Goal: Task Accomplishment & Management: Complete application form

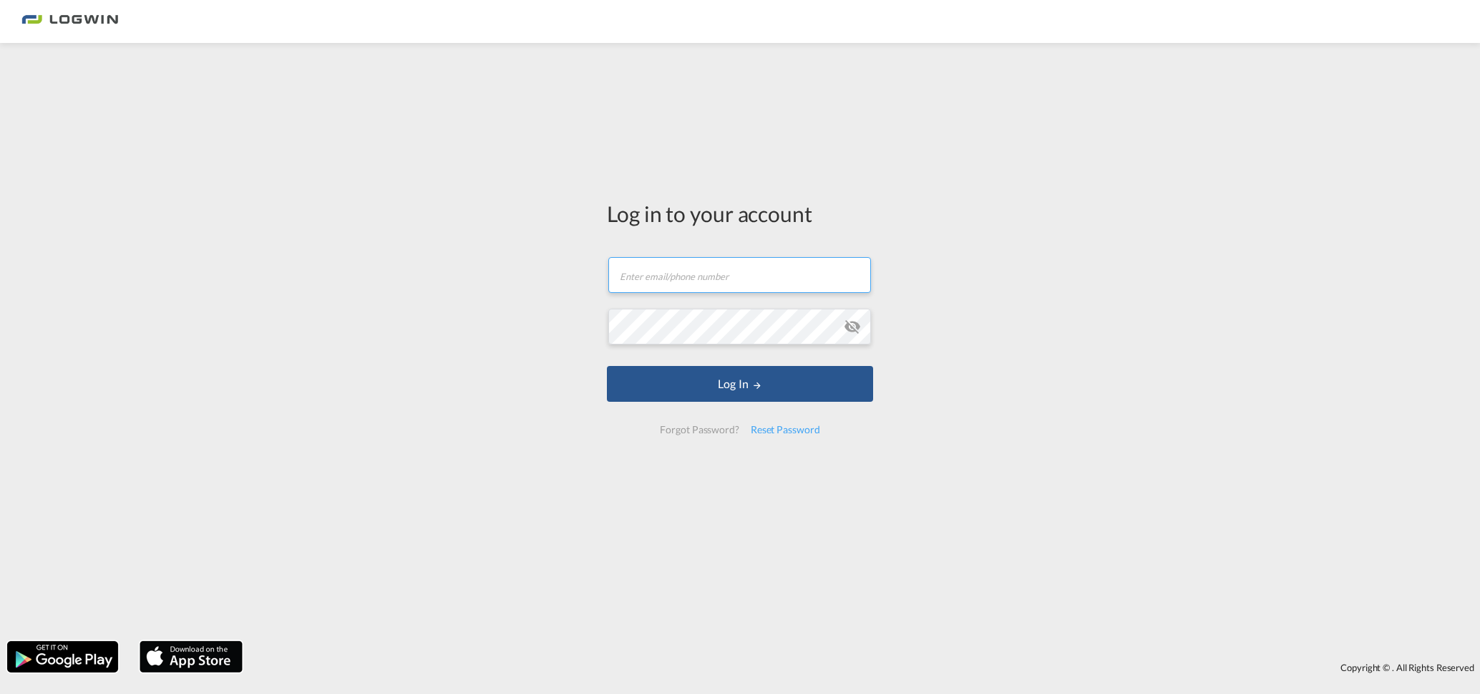
click at [706, 281] on input "text" at bounding box center [739, 275] width 263 height 36
type input "[EMAIL_ADDRESS][PERSON_NAME][DOMAIN_NAME]"
click at [607, 366] on button "Log In" at bounding box center [740, 384] width 266 height 36
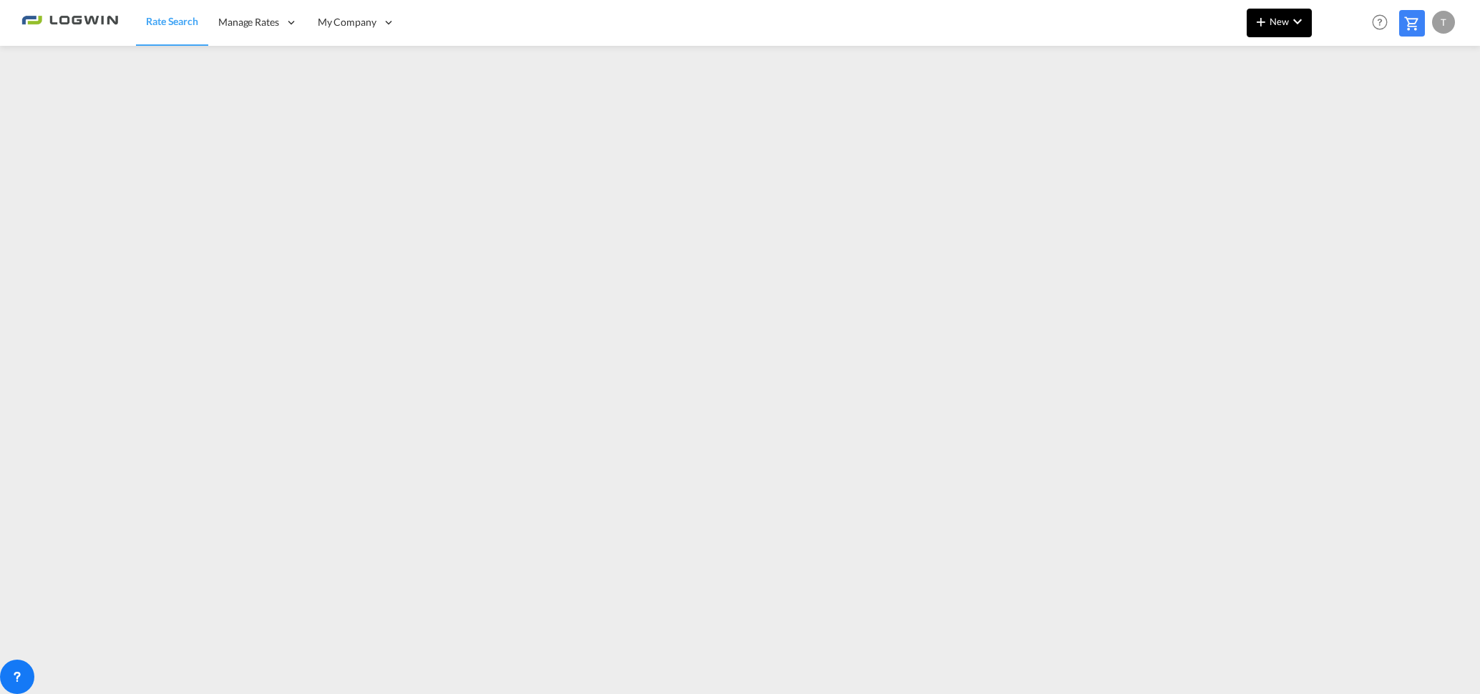
click at [1275, 16] on span "New" at bounding box center [1280, 21] width 54 height 11
click at [1346, 103] on span "Ratesheet" at bounding box center [1339, 107] width 16 height 29
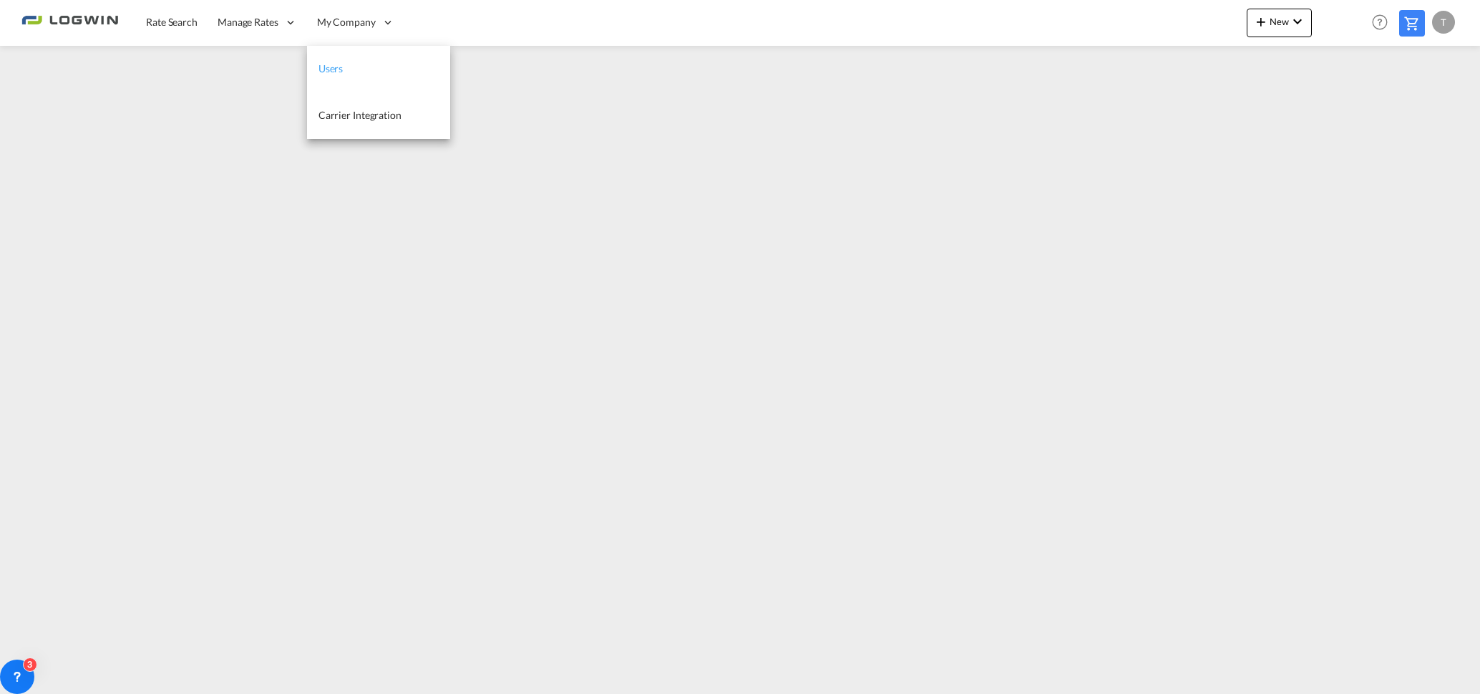
click at [364, 66] on link "Users" at bounding box center [378, 69] width 143 height 47
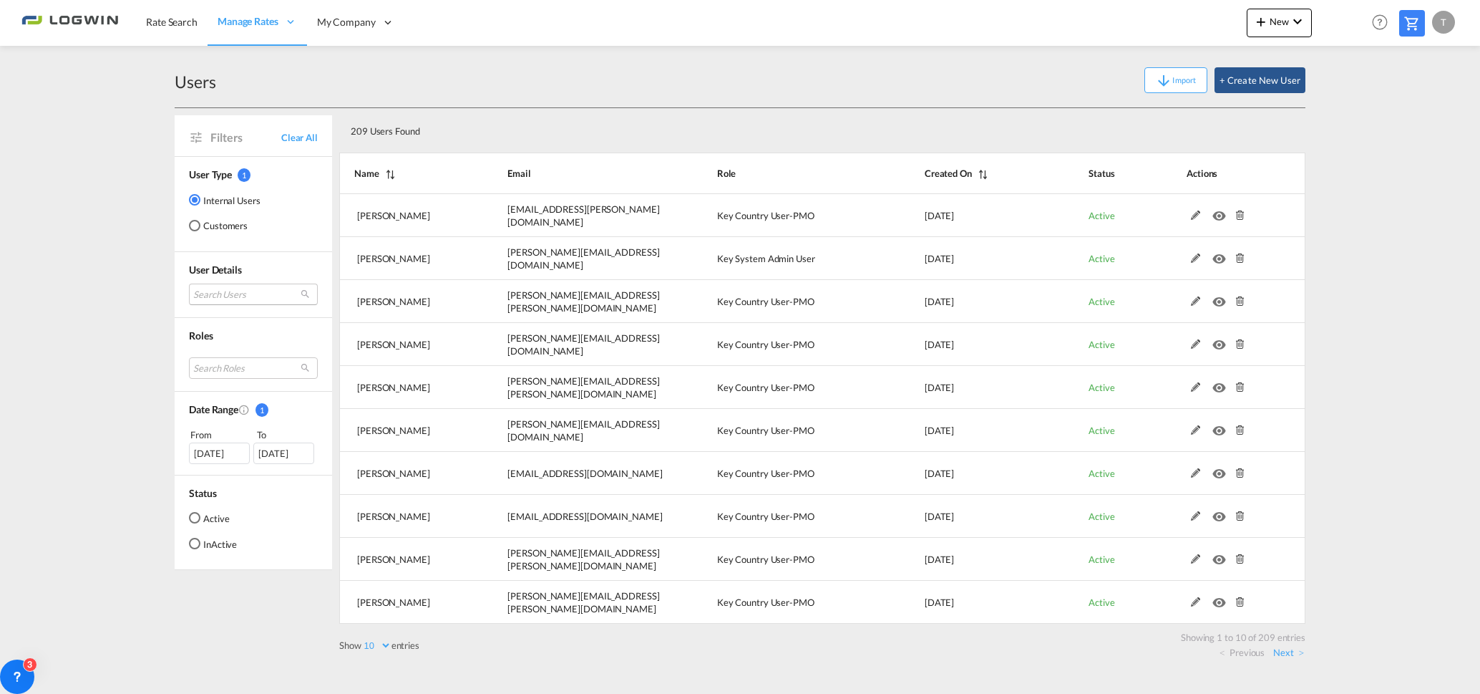
click at [259, 293] on md-select "Search Users [PERSON_NAME] [PERSON_NAME][EMAIL_ADDRESS][DOMAIN_NAME] [PERSON_NA…" at bounding box center [253, 293] width 129 height 21
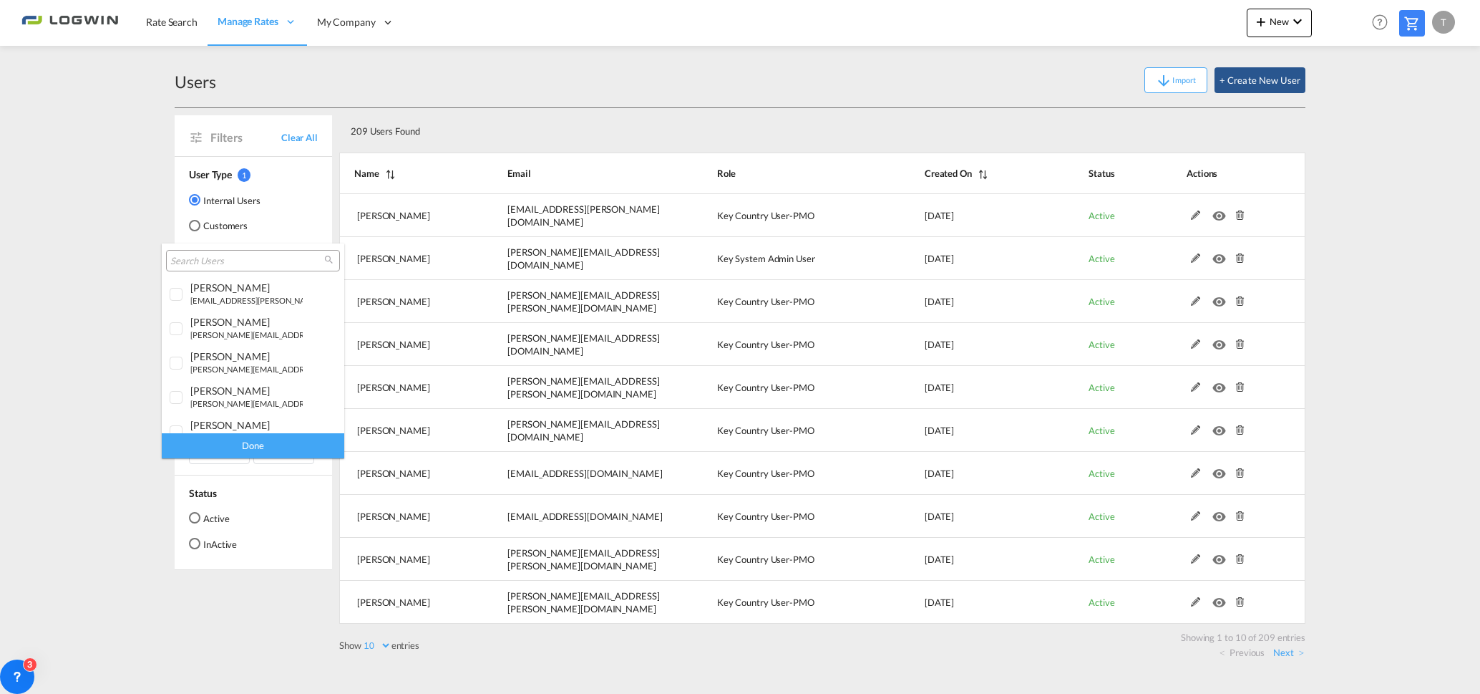
click at [256, 261] on input "search" at bounding box center [247, 261] width 154 height 13
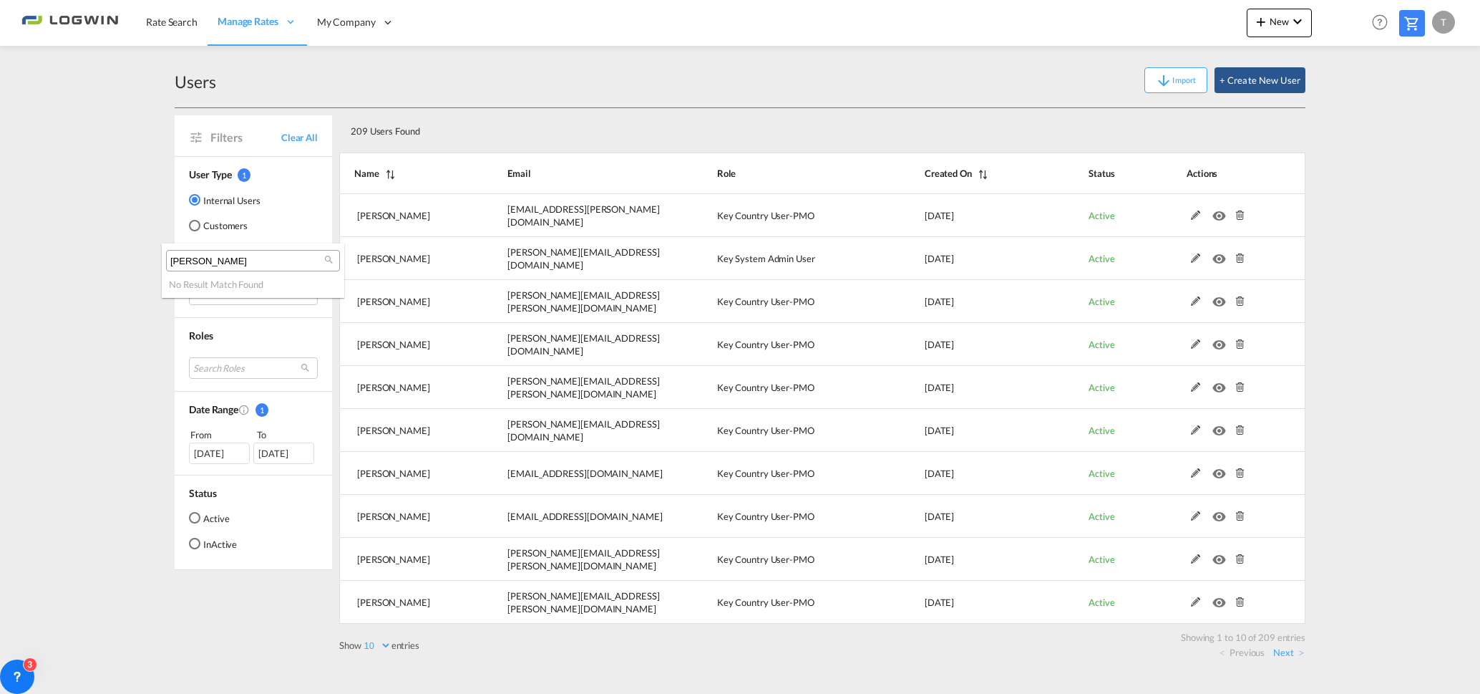
type input "[PERSON_NAME]"
click at [494, 102] on md-backdrop at bounding box center [740, 347] width 1480 height 694
click at [680, 104] on div "Users Import + Create New User" at bounding box center [740, 80] width 1131 height 55
click at [1267, 21] on md-icon "icon-plus 400-fg" at bounding box center [1261, 21] width 17 height 17
click at [1346, 104] on span "Ratesheet" at bounding box center [1339, 107] width 16 height 29
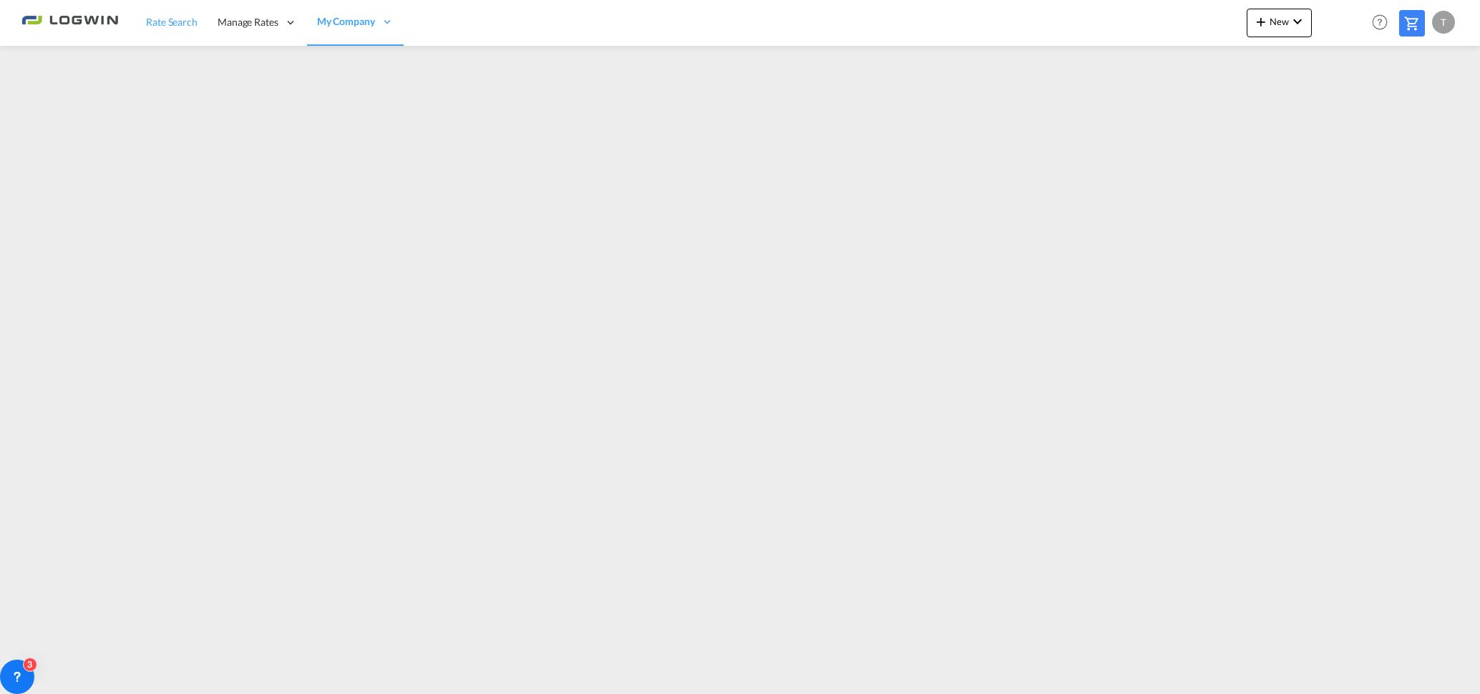
click at [179, 27] on span "Rate Search" at bounding box center [172, 22] width 52 height 14
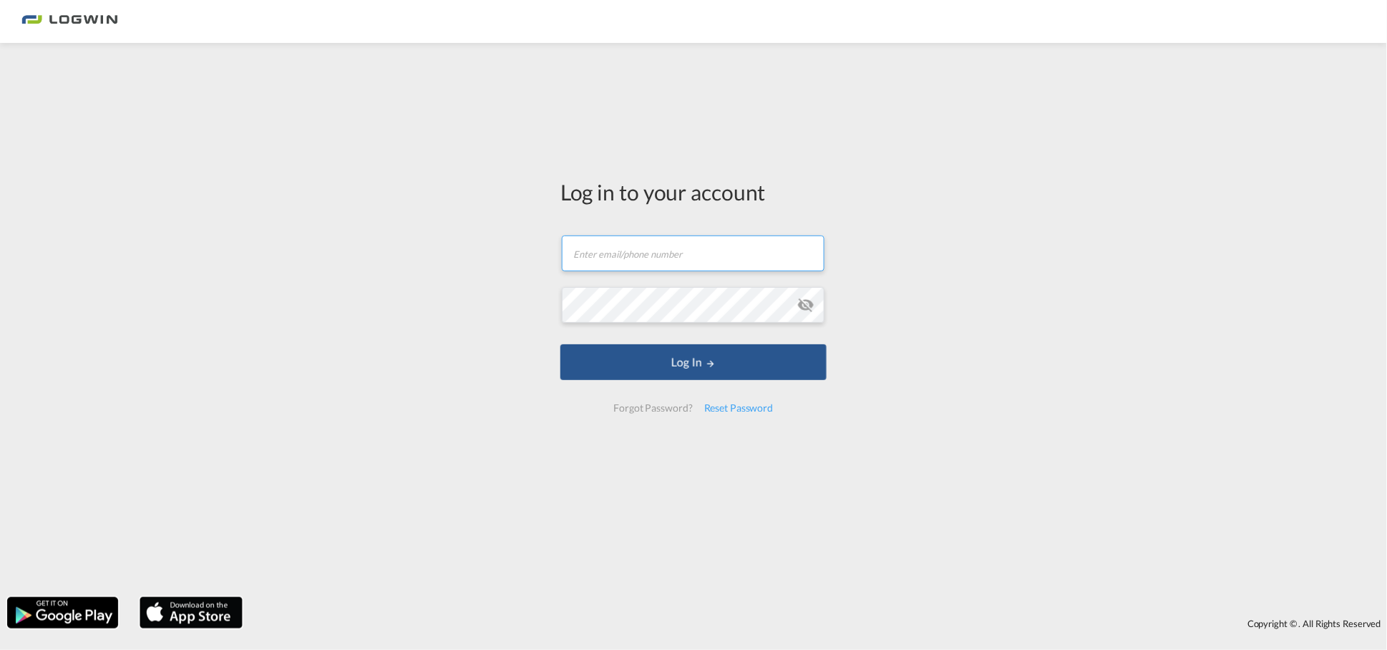
click at [634, 258] on input "text" at bounding box center [693, 254] width 263 height 36
type input "[EMAIL_ADDRESS][PERSON_NAME][DOMAIN_NAME]"
click at [561, 344] on button "Log In" at bounding box center [694, 362] width 266 height 36
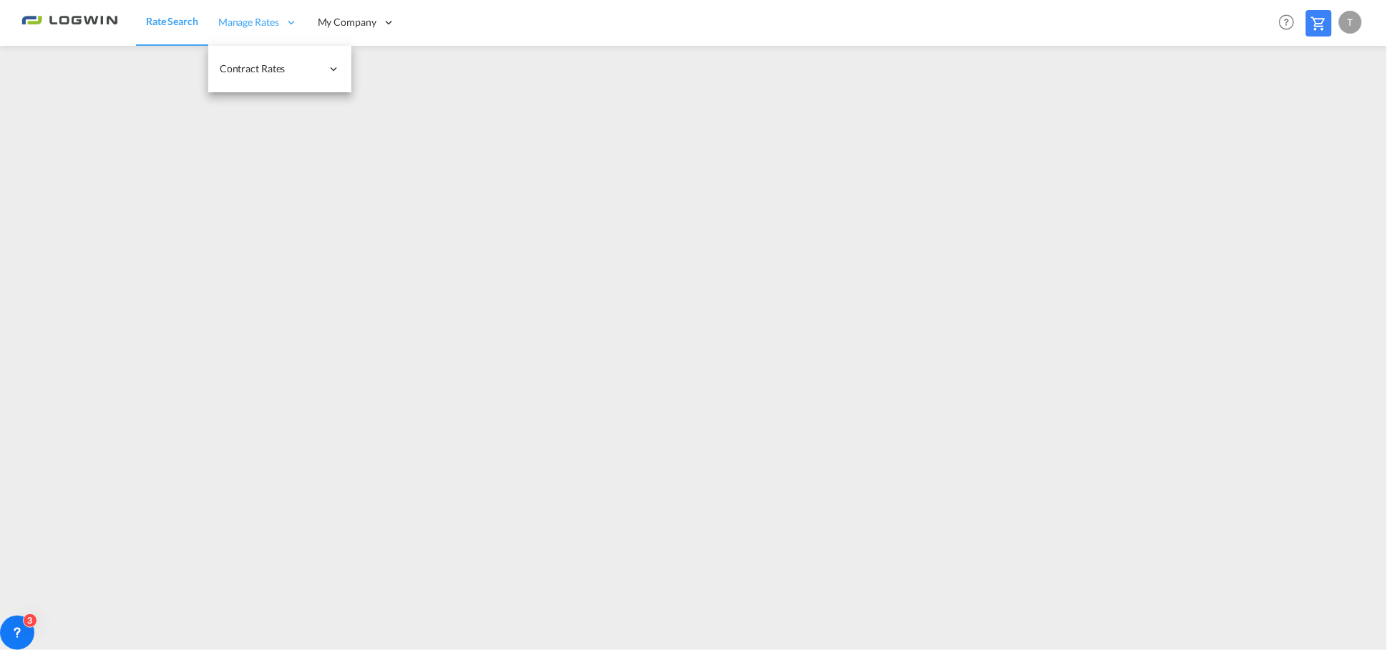
click at [254, 22] on span "Manage Rates" at bounding box center [248, 22] width 61 height 14
click at [361, 20] on span "My Company" at bounding box center [347, 22] width 59 height 14
click at [365, 59] on link "Users" at bounding box center [379, 69] width 143 height 47
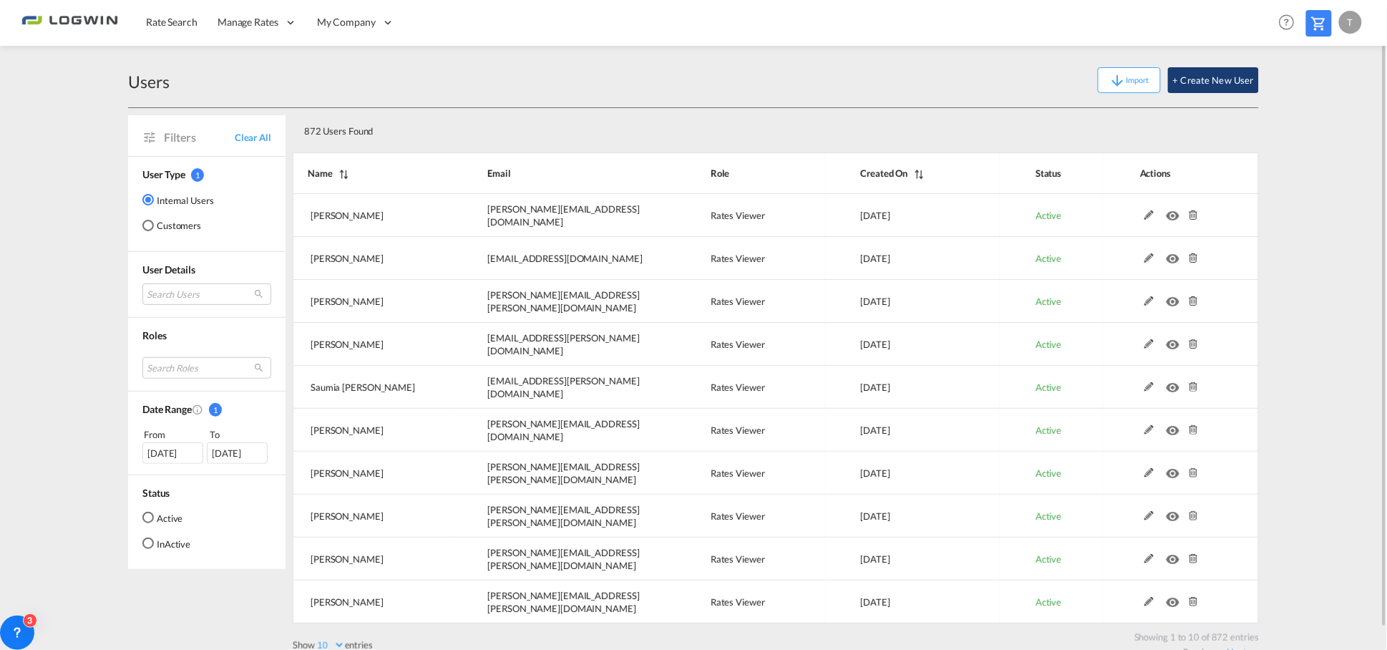
click at [1215, 79] on button "+ Create New User" at bounding box center [1213, 80] width 91 height 26
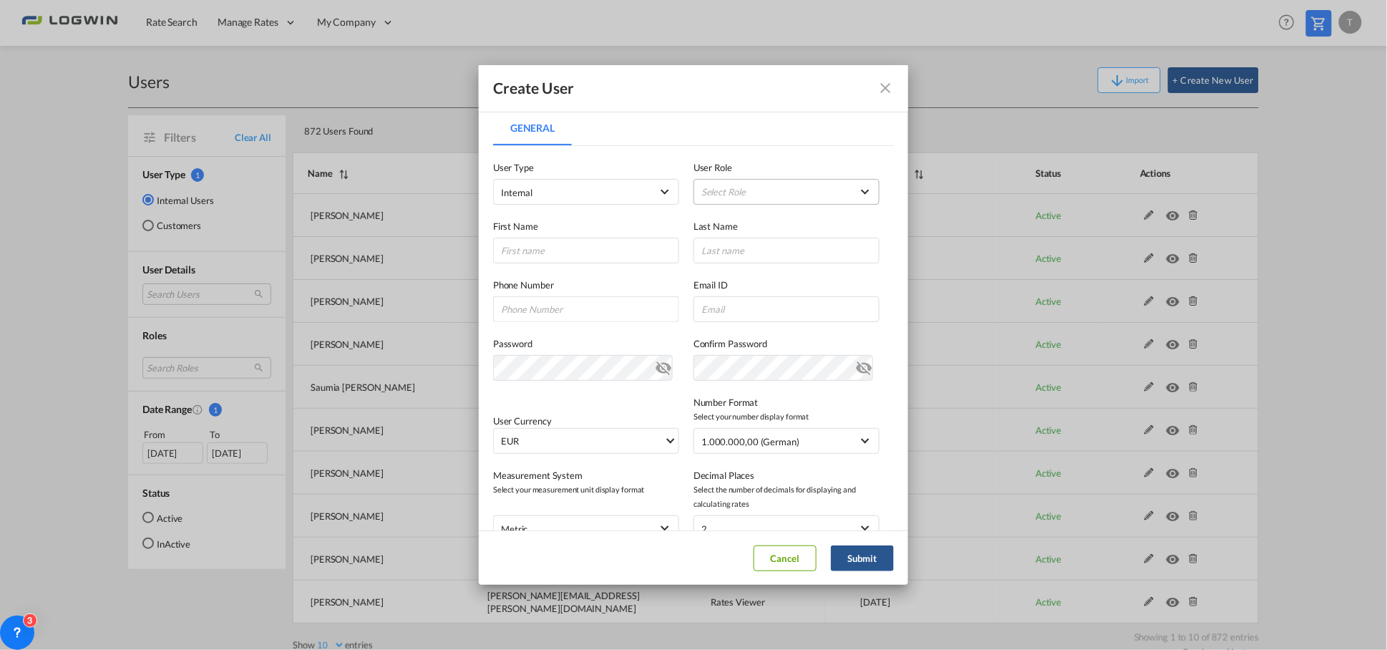
click at [739, 190] on md-select "Select Role ADMIN GLOBAL Essentials Admin GLOBAL Essentials Manager GLOBAL Esse…" at bounding box center [787, 192] width 186 height 26
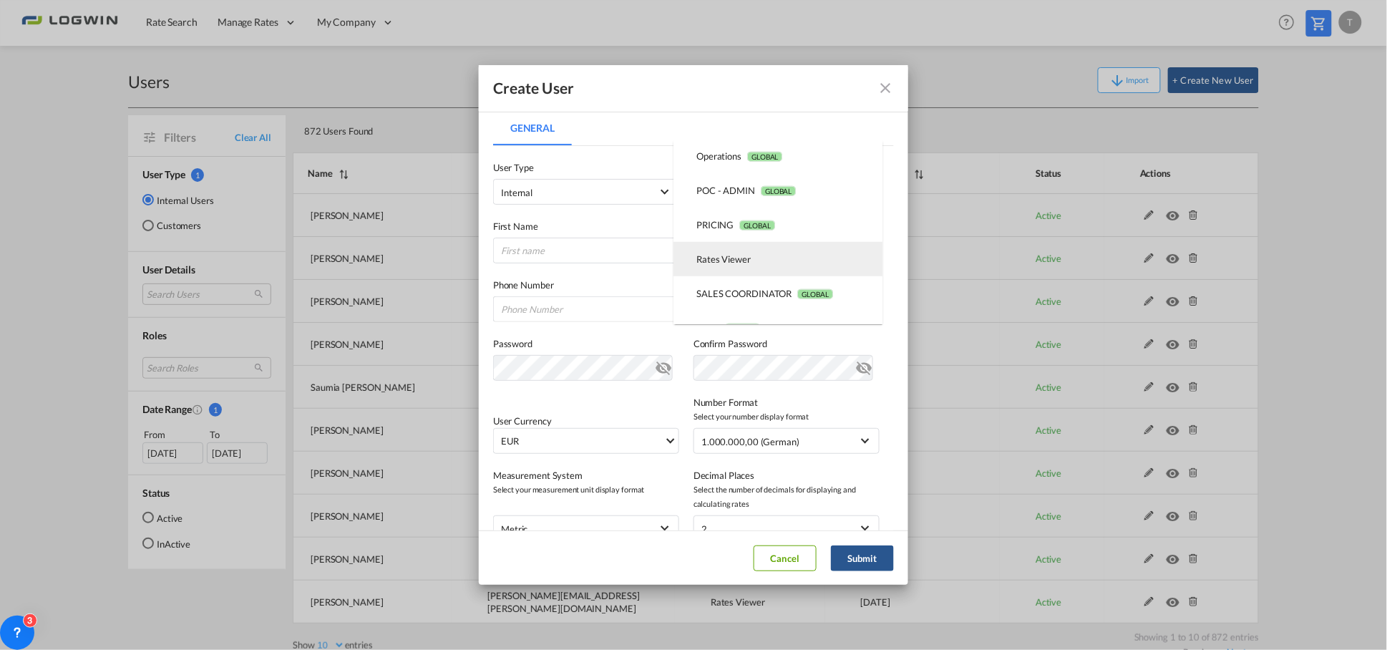
scroll to position [331, 0]
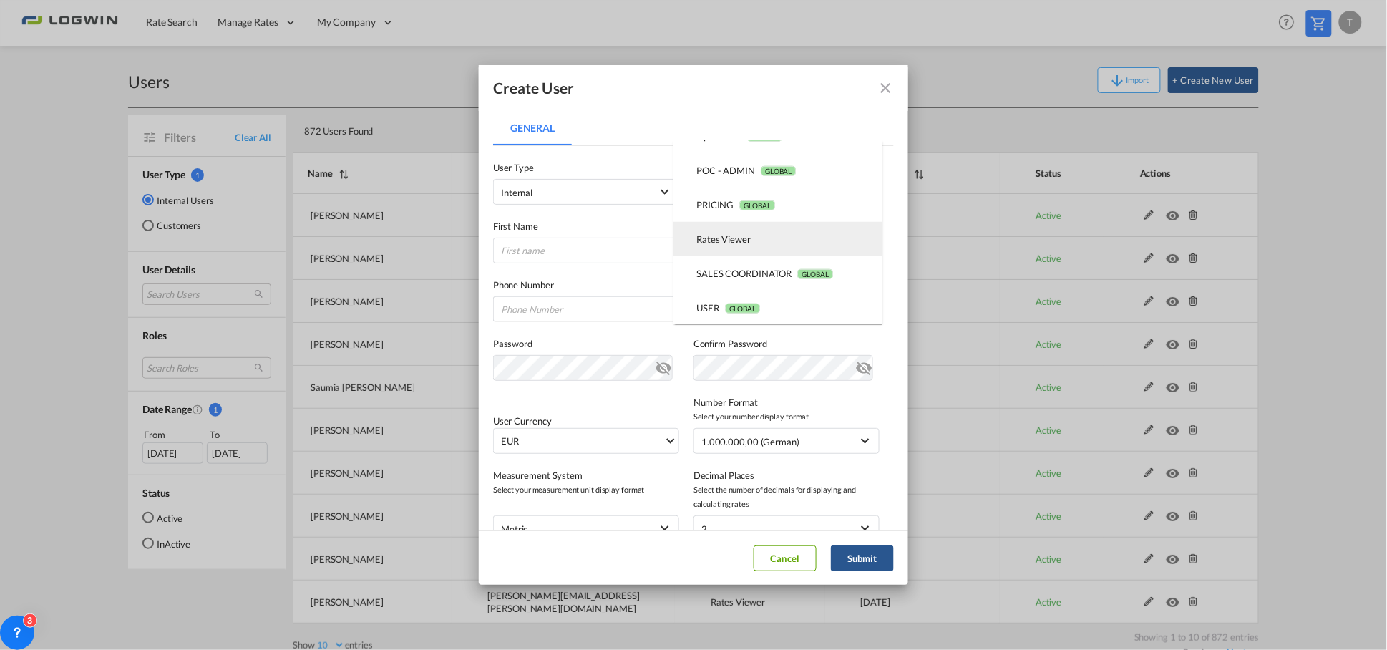
click at [725, 241] on div "Rates Viewer USER_DEFINED" at bounding box center [724, 239] width 54 height 13
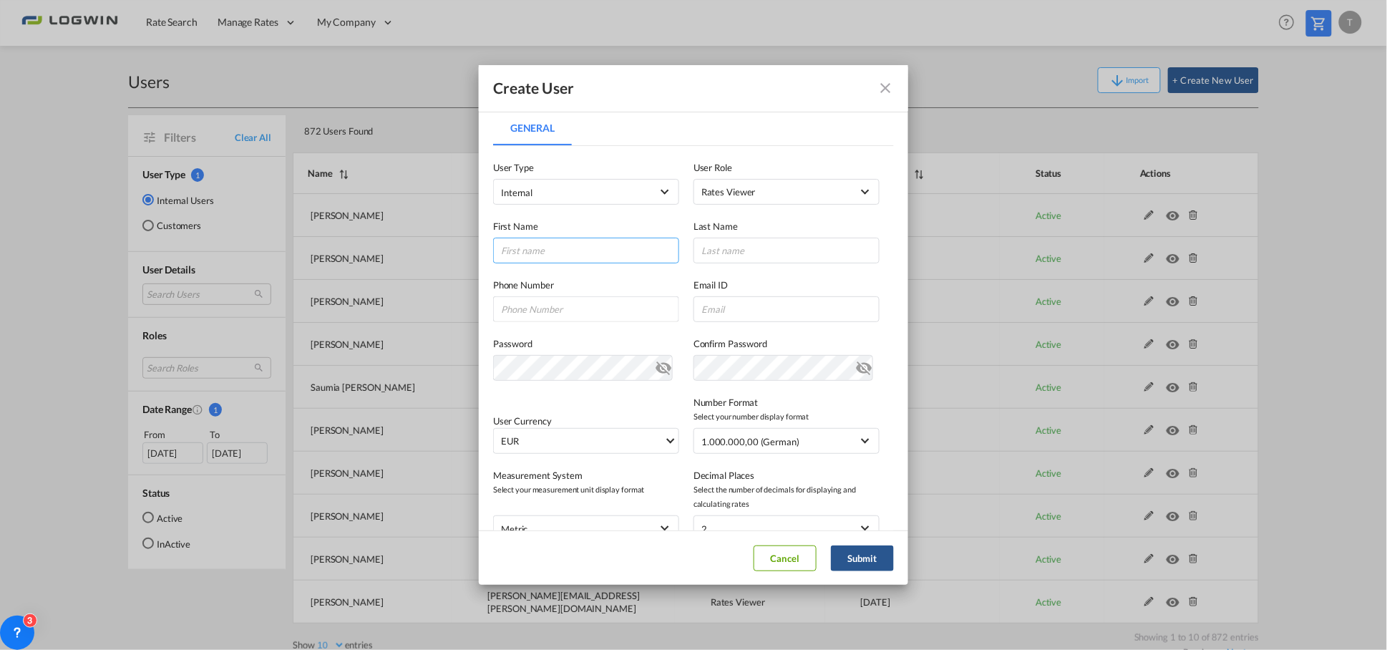
click at [587, 251] on input "General General ..." at bounding box center [586, 251] width 186 height 26
click at [558, 246] on input "General General ..." at bounding box center [586, 251] width 186 height 26
type input "Jaroslaw"
type input "Bankowski"
click at [724, 308] on input "General General ..." at bounding box center [787, 309] width 186 height 26
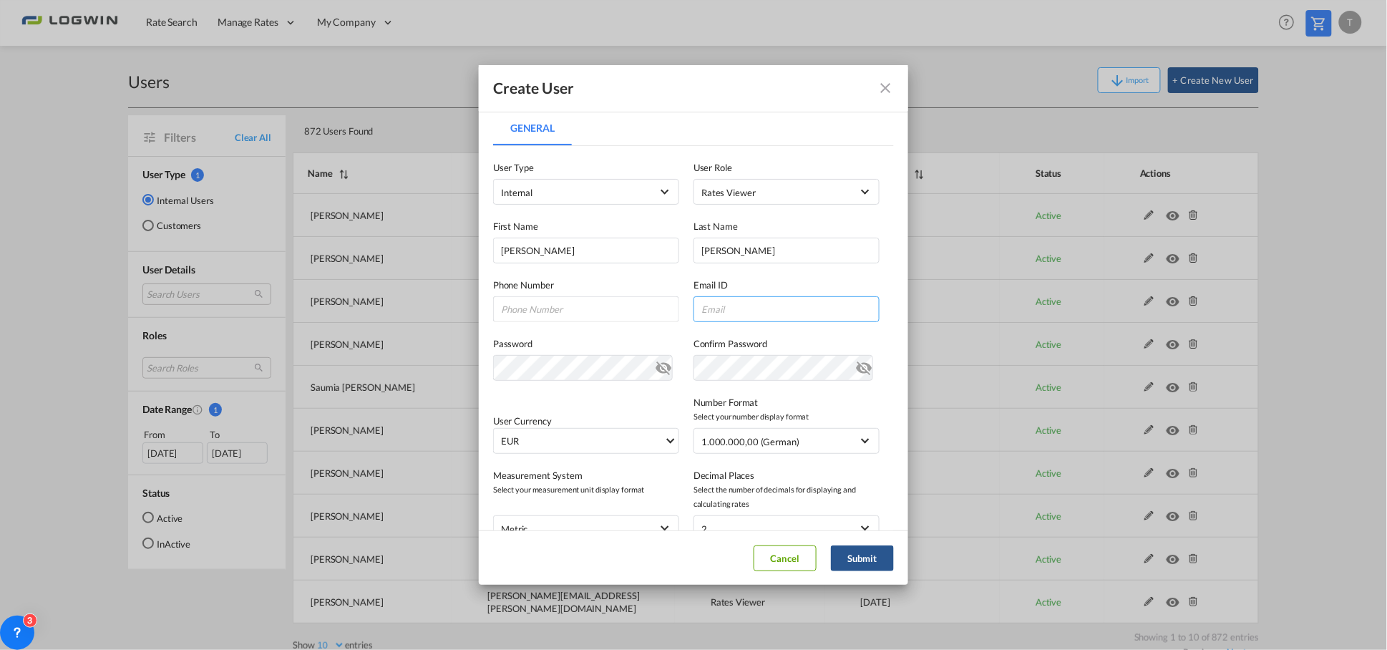
paste input "Jaroslaw.Bankowski@logwin-logistics.com"
drag, startPoint x: 738, startPoint y: 314, endPoint x: 538, endPoint y: 297, distance: 200.4
click at [538, 297] on div "Phone Number Email ID Jaroslaw.Bankowski@logwin-logistics.com Jaroslaw.Bankowsk…" at bounding box center [693, 292] width 401 height 59
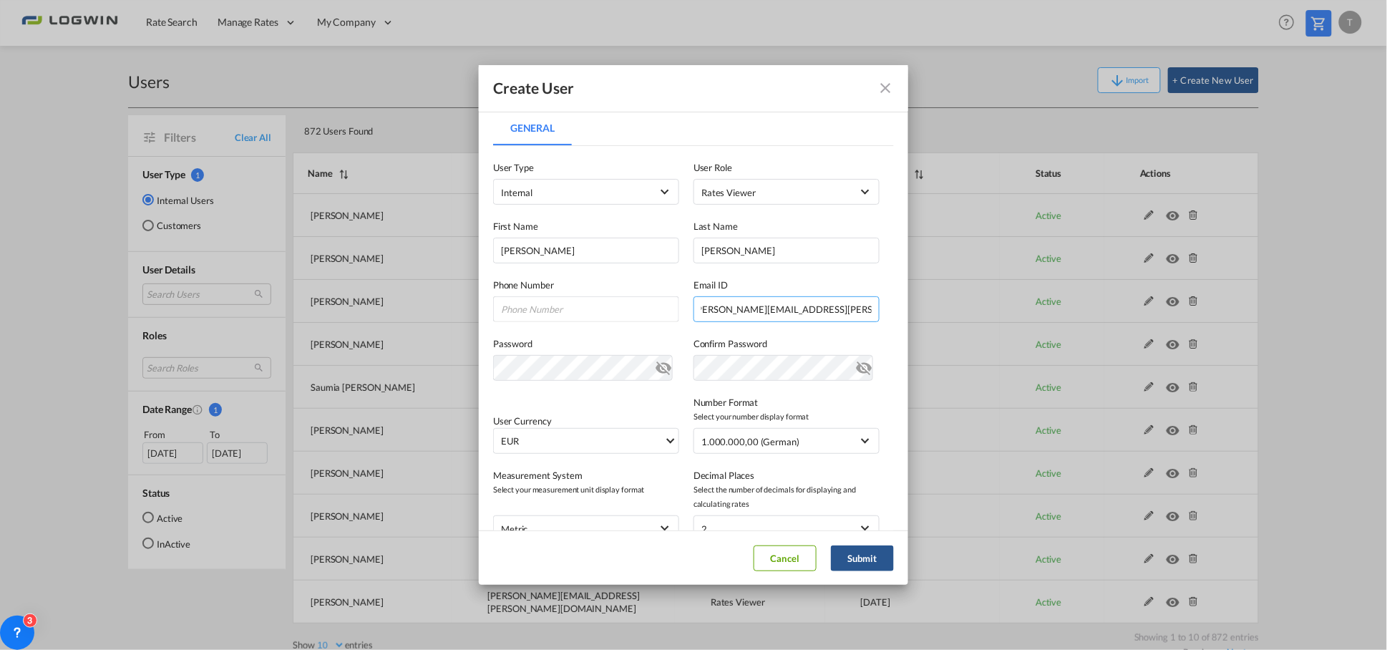
drag, startPoint x: 767, startPoint y: 313, endPoint x: 974, endPoint y: 316, distance: 207.6
click at [974, 316] on div "Create User General General User Type Internal Internal Customer User Role Rate…" at bounding box center [693, 325] width 1387 height 650
type input "Jaroslaw.Bankowski@logwin-logistics.com"
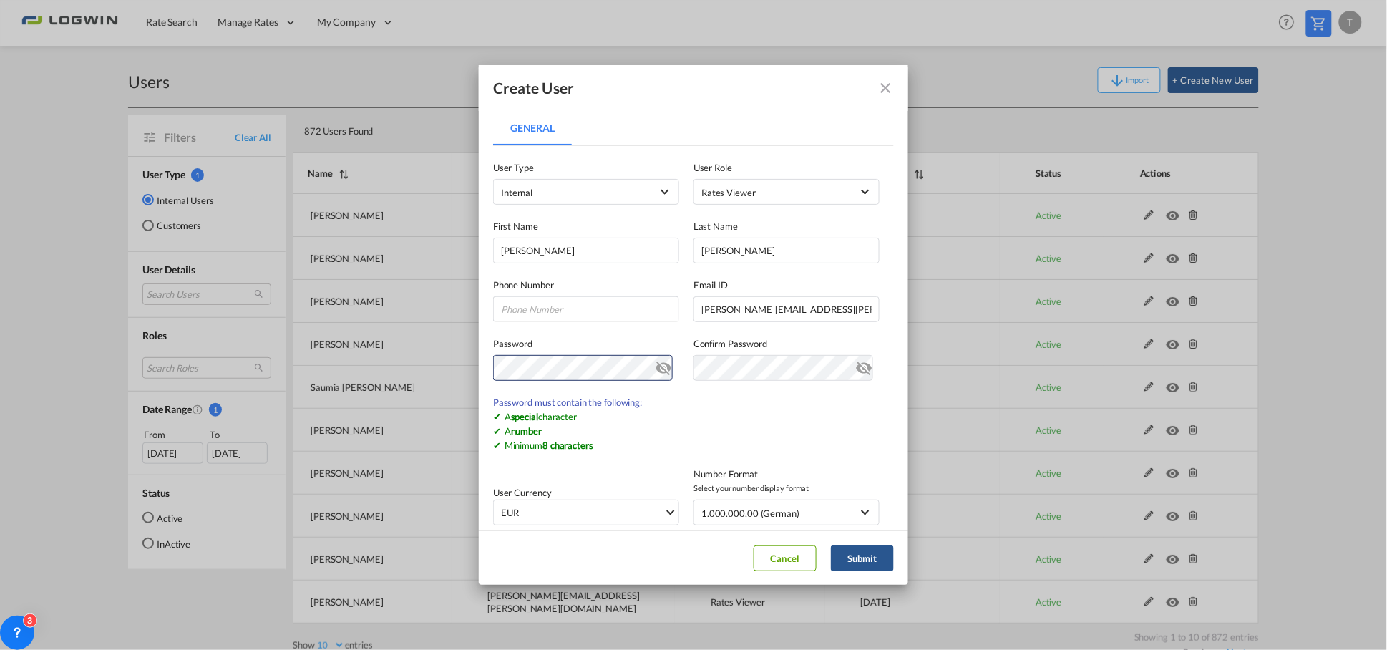
click at [655, 366] on md-icon "icon-eye-off" at bounding box center [663, 364] width 17 height 17
click at [281, 365] on div "Create User General General User Type Internal Internal Customer User Role Rate…" at bounding box center [693, 325] width 1387 height 650
click at [656, 370] on md-icon "icon-eye-off" at bounding box center [663, 364] width 17 height 17
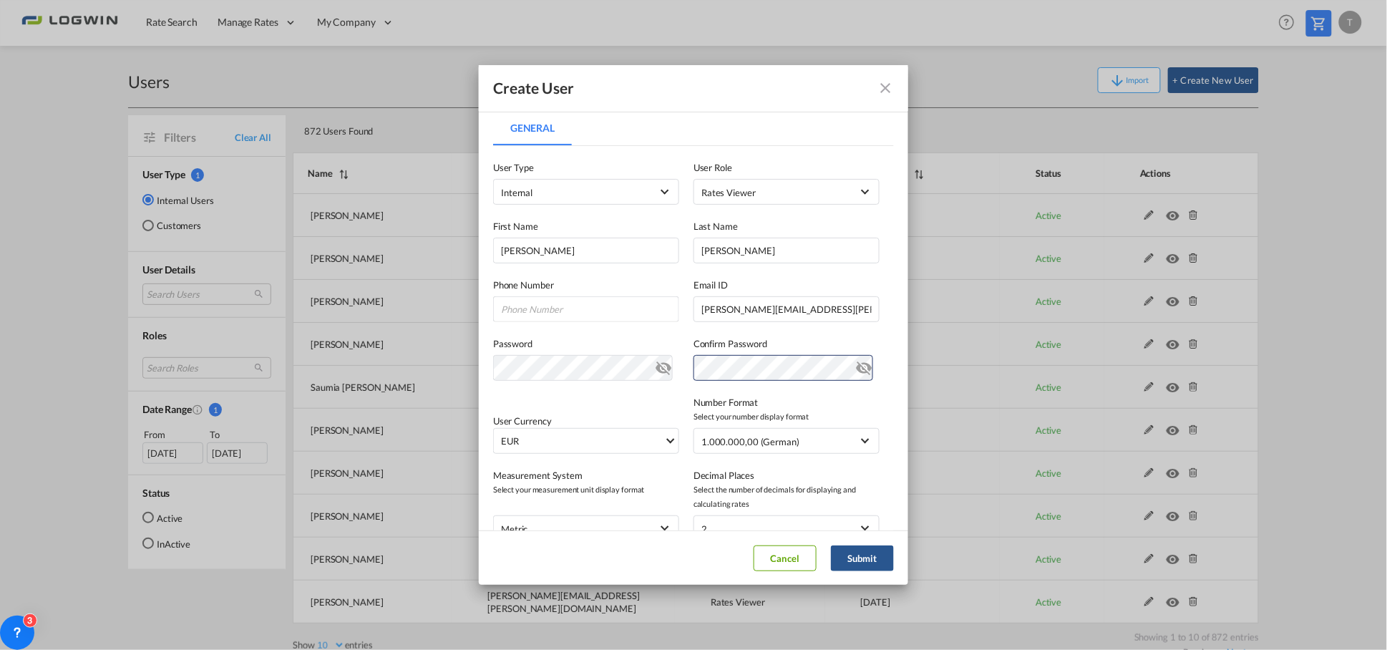
click at [857, 369] on md-icon "icon-eye-off" at bounding box center [863, 364] width 17 height 17
click at [855, 369] on md-icon "icon-eye-off" at bounding box center [863, 364] width 17 height 17
click at [867, 556] on button "Submit" at bounding box center [862, 558] width 63 height 26
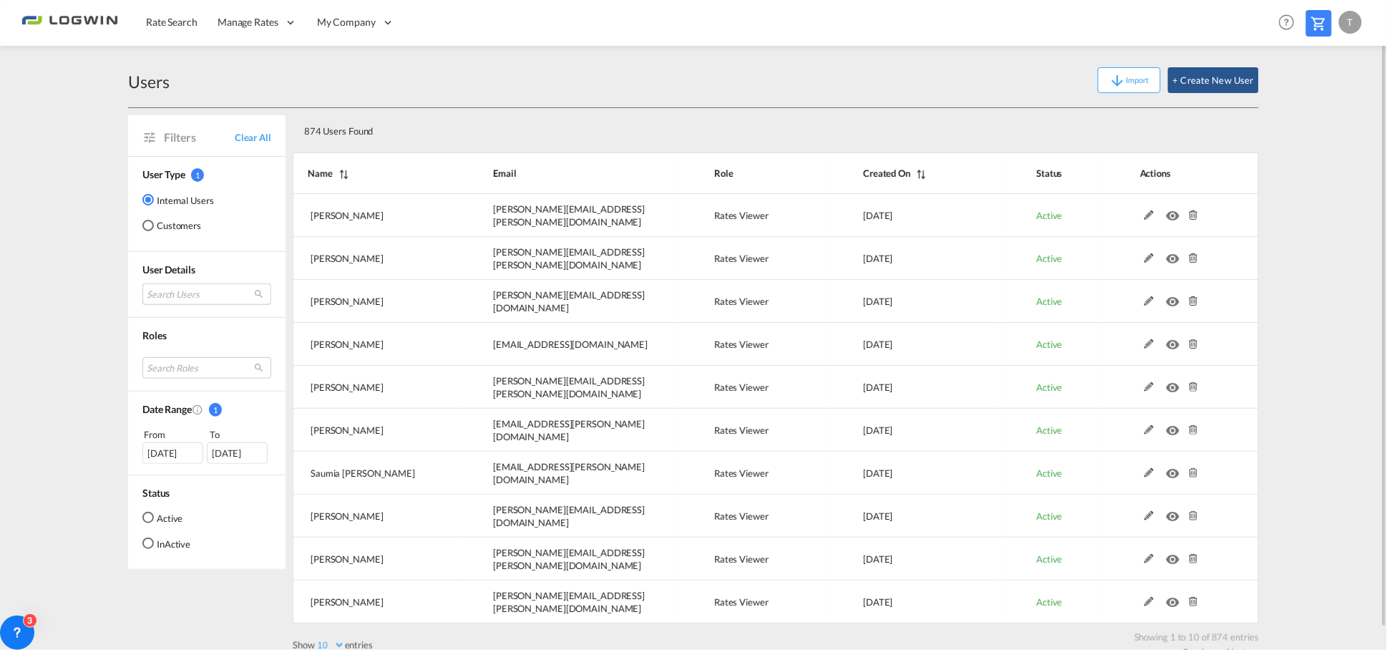
click at [188, 291] on md-select "Search Users anushree Banerjee anushree.banerjee@logwin-logistics.com suraksha …" at bounding box center [206, 293] width 129 height 21
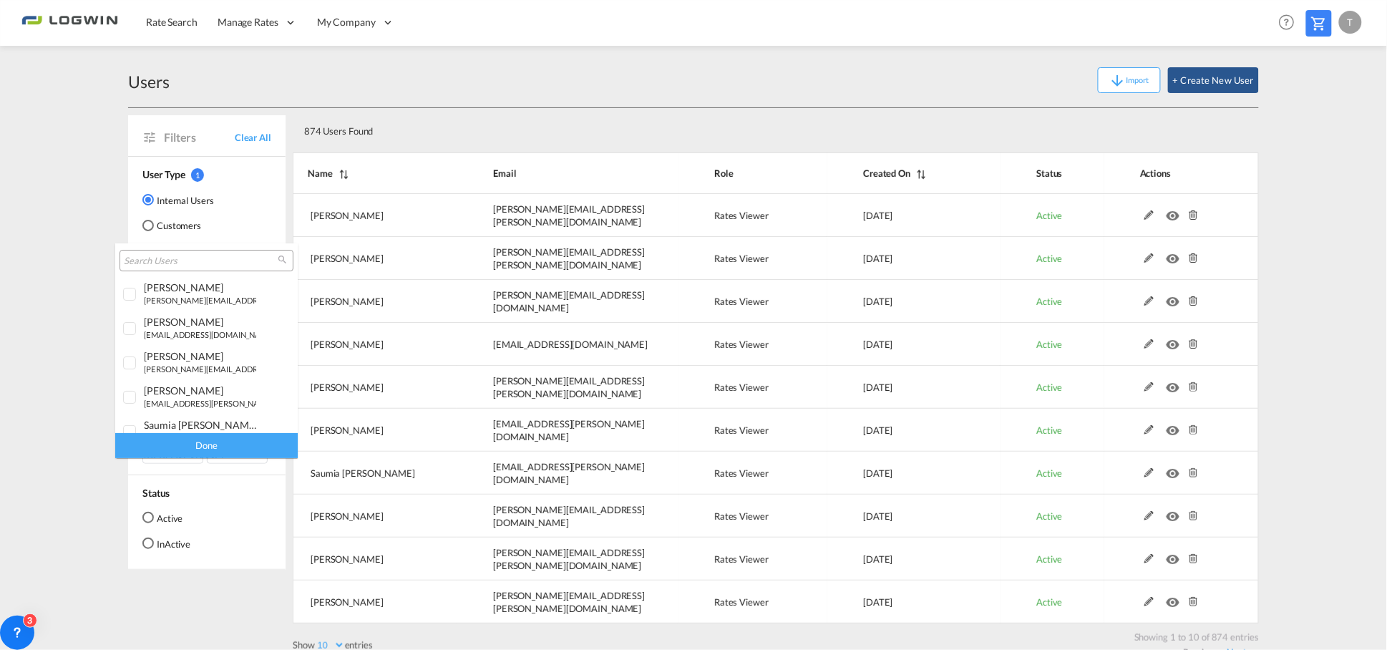
click at [198, 255] on input "search" at bounding box center [201, 261] width 154 height 13
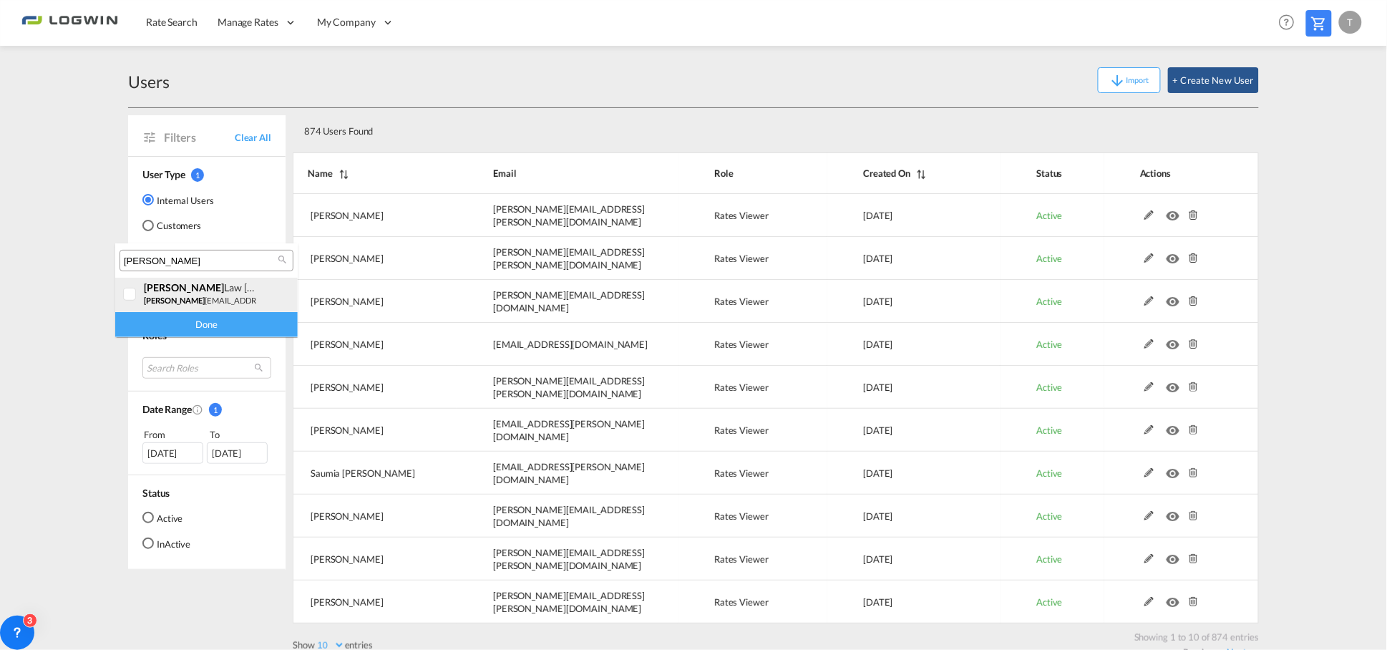
type input "[PERSON_NAME]"
click at [130, 294] on div at bounding box center [130, 295] width 14 height 14
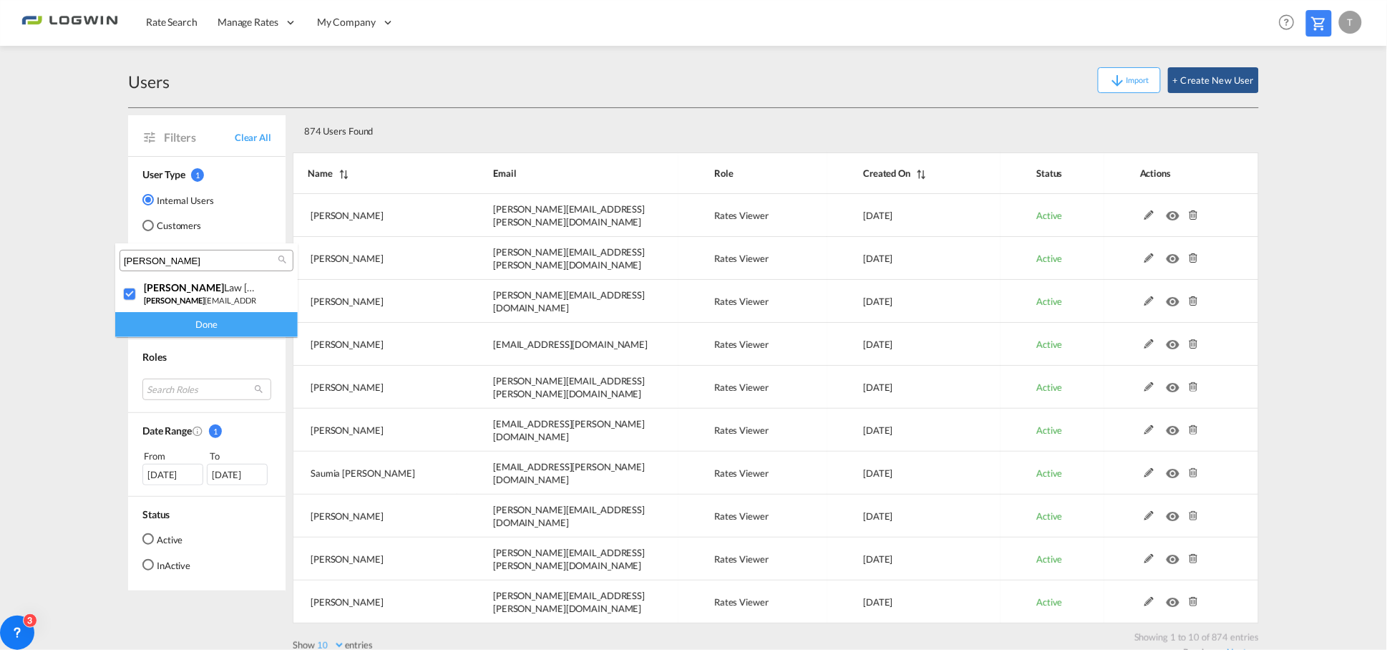
click at [162, 327] on div "Done" at bounding box center [206, 324] width 183 height 25
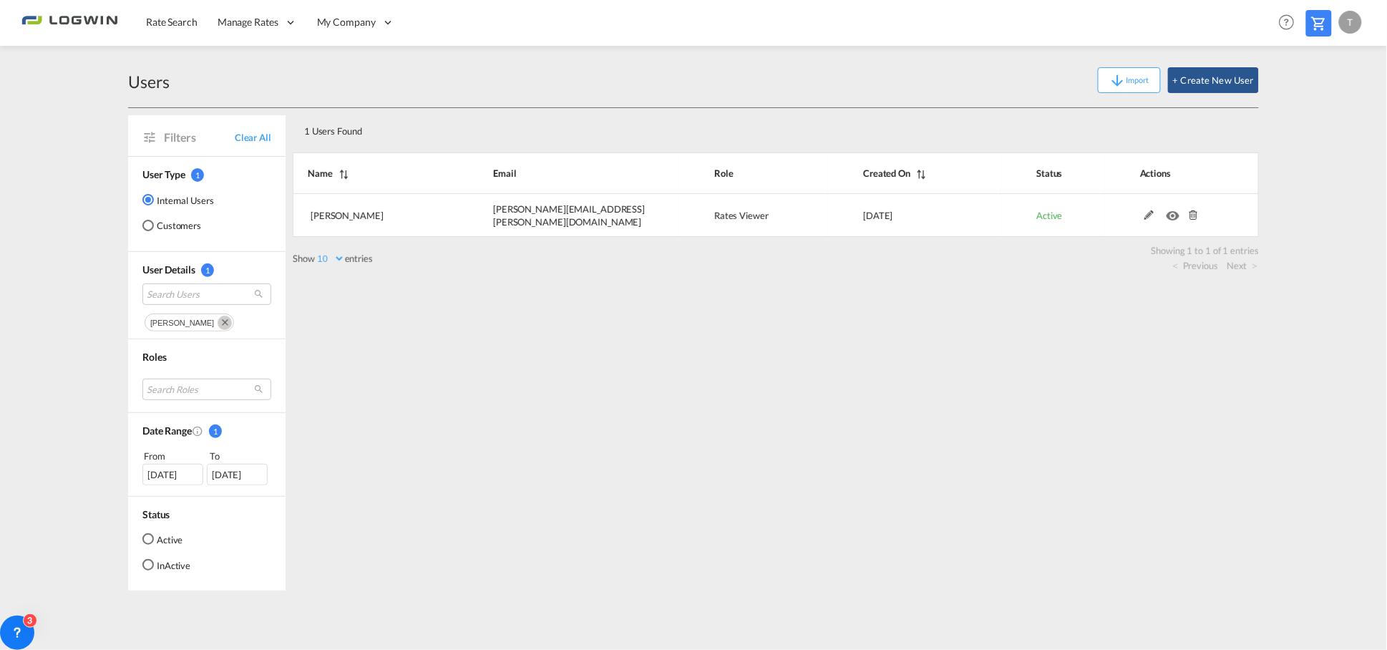
click at [943, 259] on div "Previous Next" at bounding box center [776, 264] width 966 height 15
click at [227, 320] on md-icon "Remove" at bounding box center [225, 323] width 14 height 14
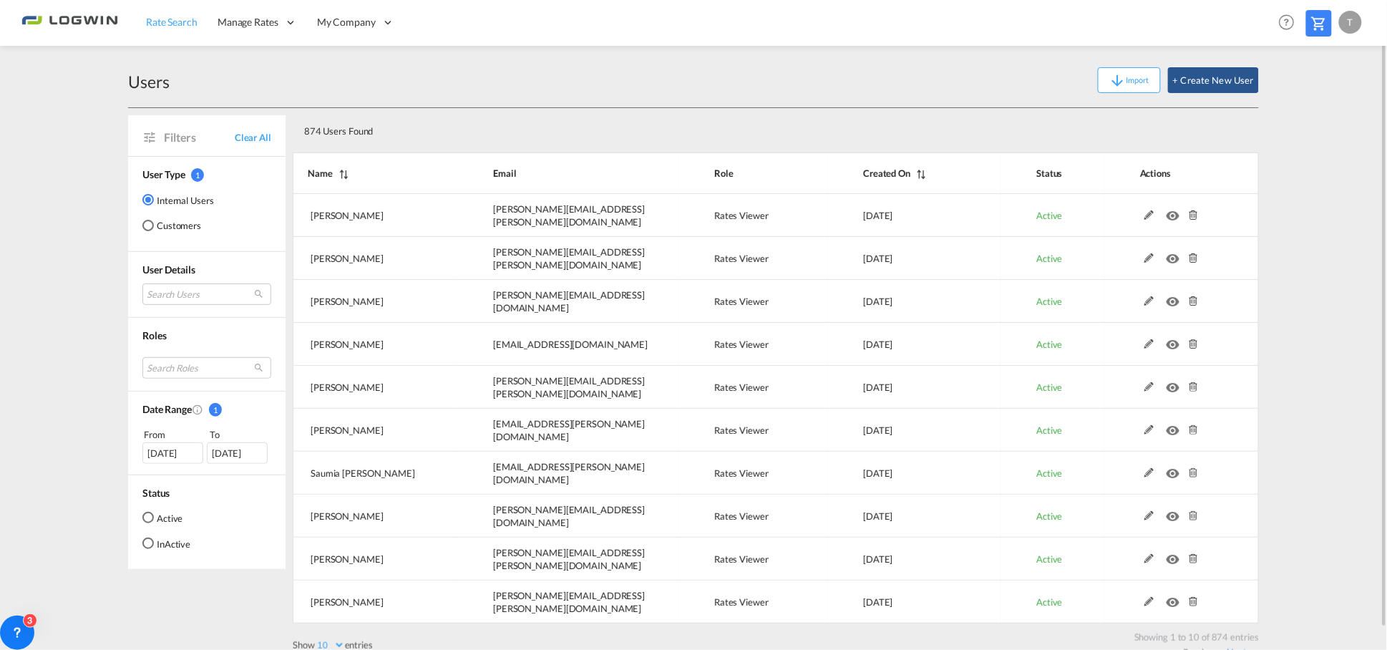
click at [172, 33] on link "Rate Search" at bounding box center [172, 22] width 72 height 47
